Goal: Transaction & Acquisition: Download file/media

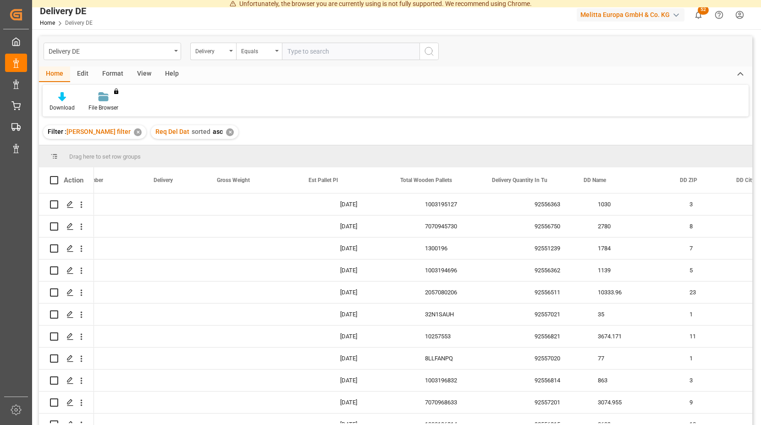
scroll to position [0, 381]
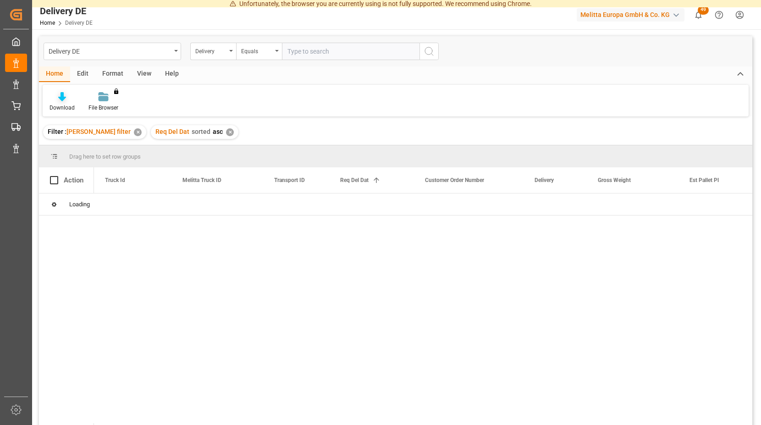
click at [61, 97] on icon at bounding box center [62, 96] width 8 height 9
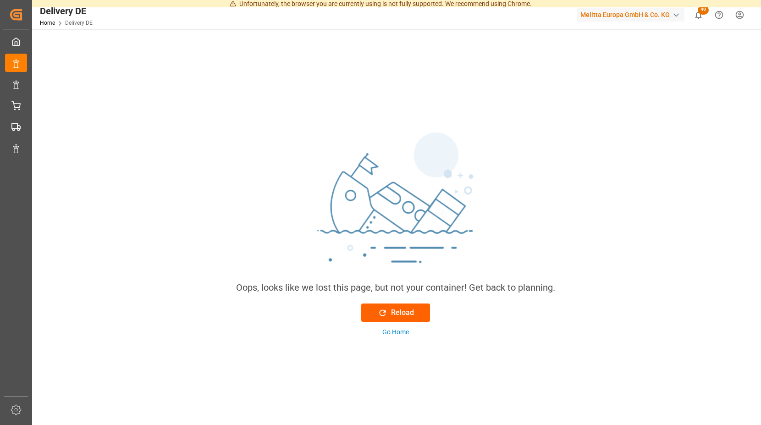
click at [394, 310] on div "Reload" at bounding box center [396, 312] width 36 height 11
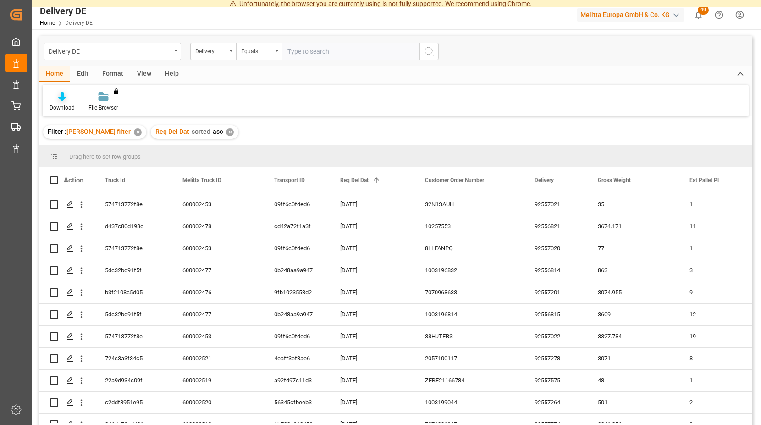
click at [61, 98] on icon at bounding box center [62, 96] width 8 height 9
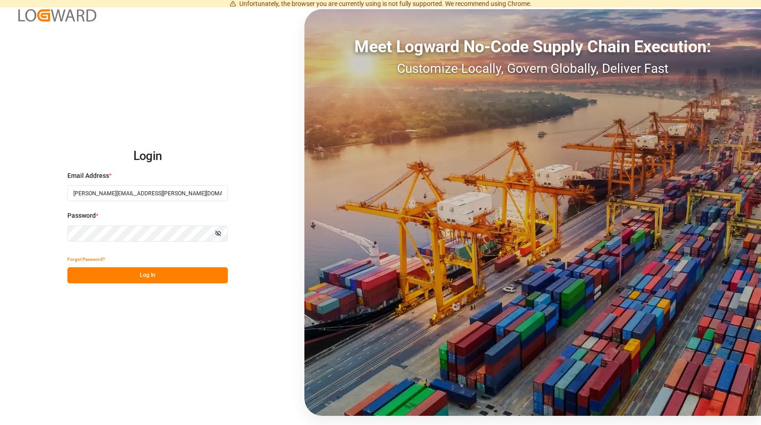
click at [149, 274] on button "Log In" at bounding box center [147, 275] width 161 height 16
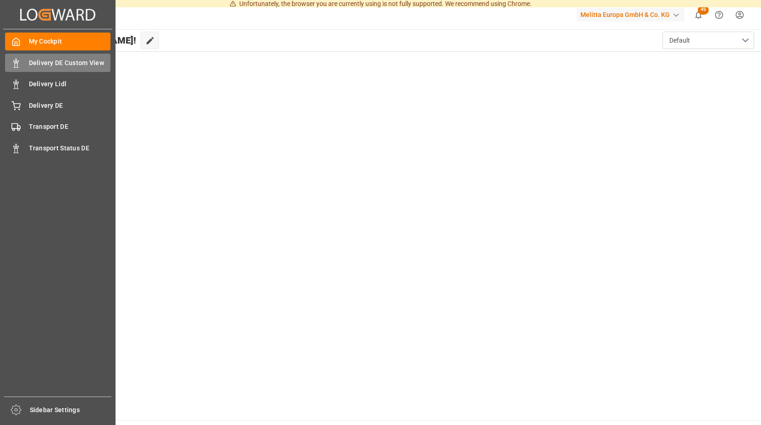
click at [76, 61] on span "Delivery DE Custom View" at bounding box center [70, 63] width 82 height 10
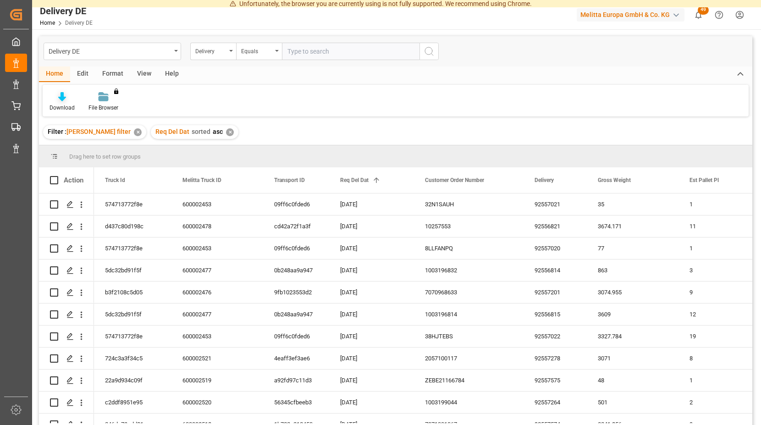
click at [60, 100] on icon at bounding box center [62, 96] width 8 height 9
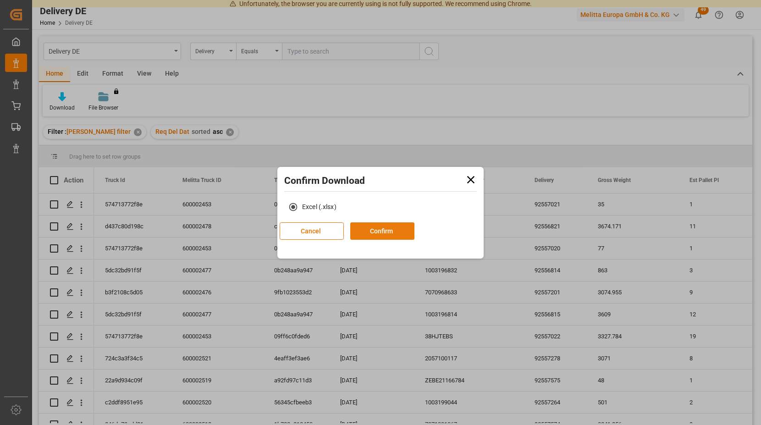
click at [415, 233] on button "Confirm" at bounding box center [382, 230] width 64 height 17
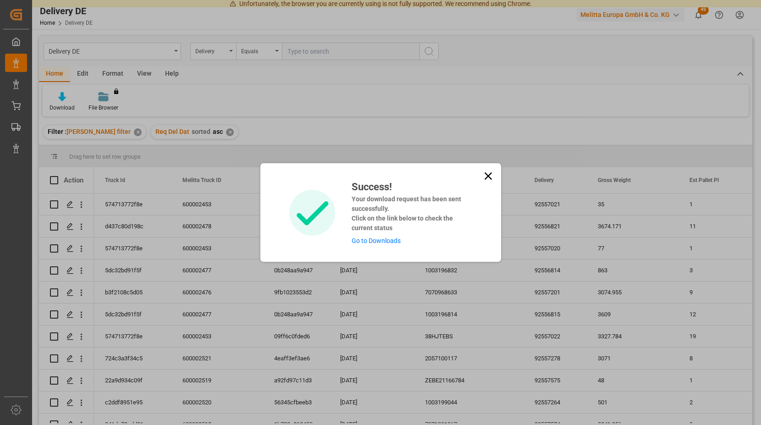
click at [377, 240] on link "Go to Downloads" at bounding box center [376, 240] width 49 height 7
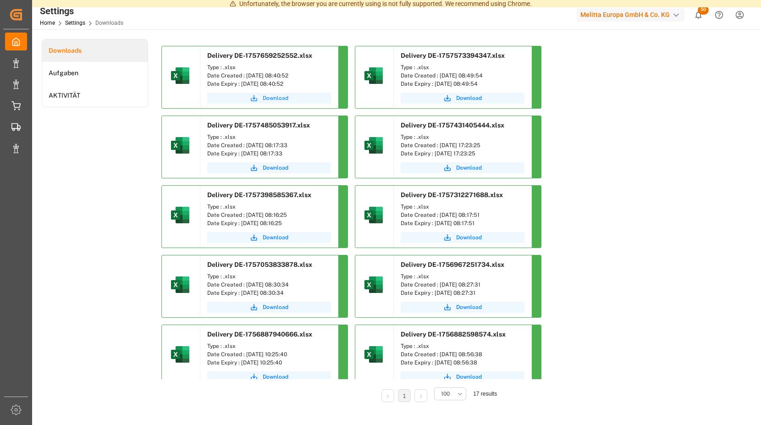
click at [276, 98] on span "Download" at bounding box center [276, 98] width 26 height 8
